Goal: Information Seeking & Learning: Learn about a topic

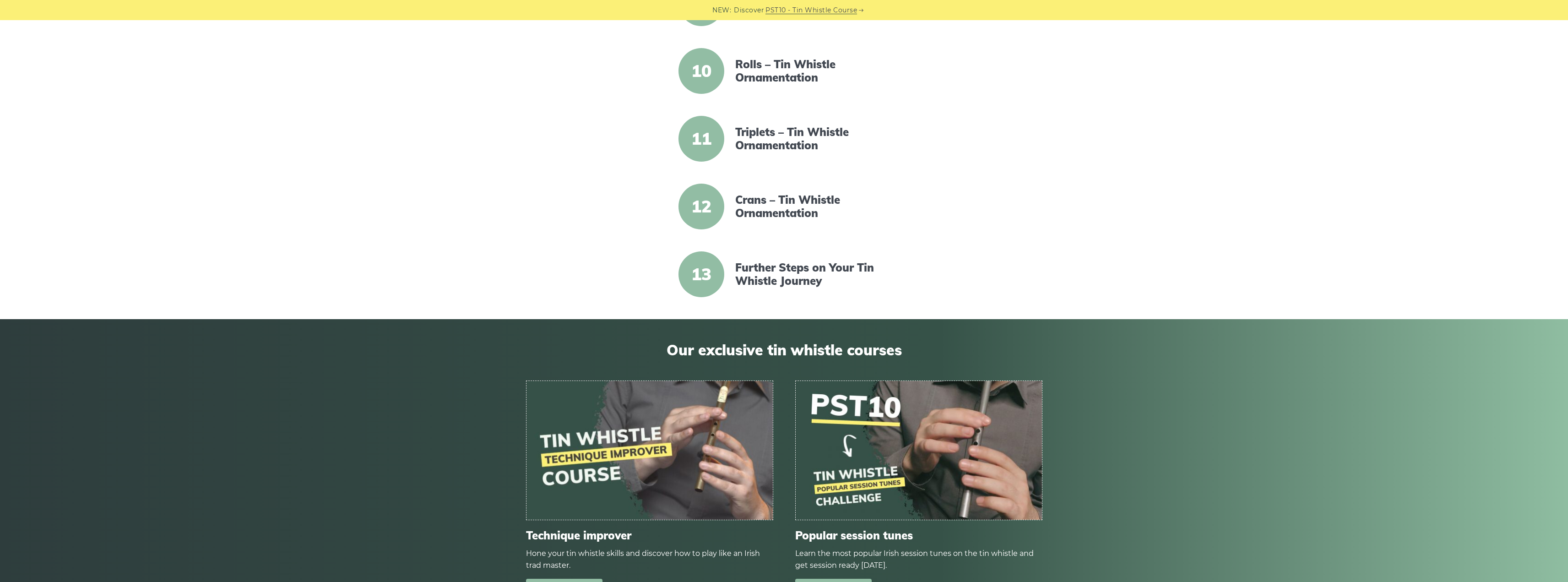
scroll to position [870, 0]
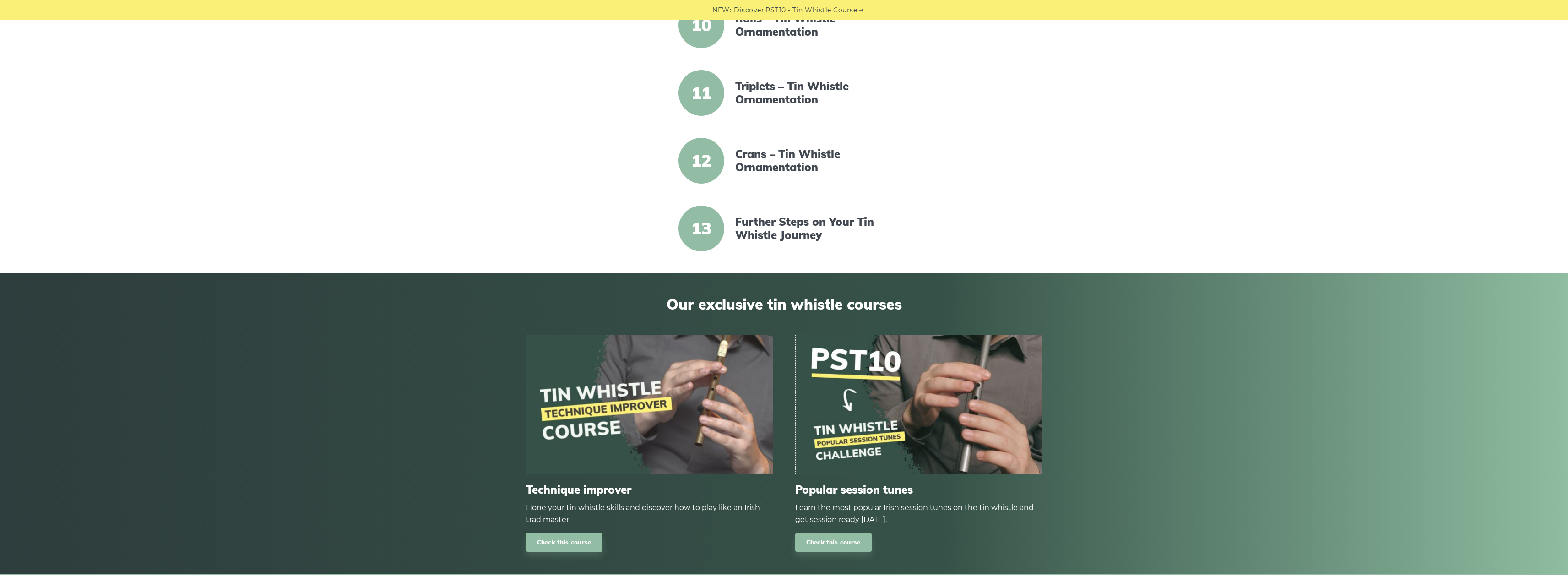
click at [835, 394] on img at bounding box center [919, 405] width 247 height 139
click at [843, 542] on link "Check this course" at bounding box center [833, 542] width 77 height 19
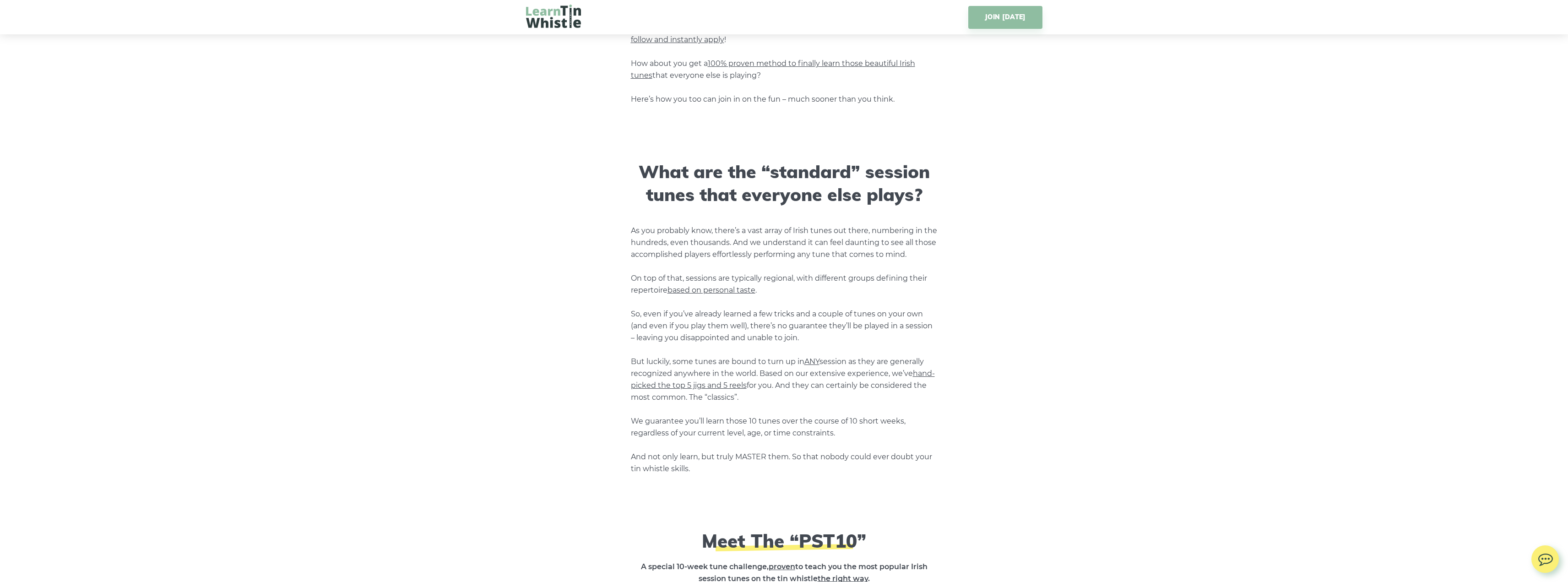
scroll to position [779, 0]
